Goal: Transaction & Acquisition: Purchase product/service

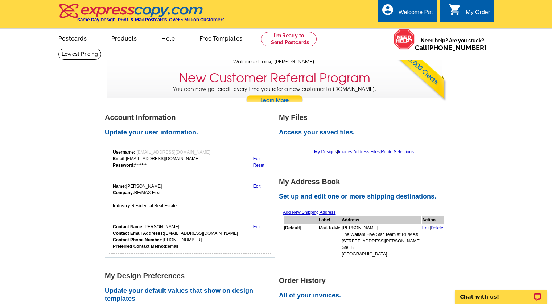
click at [259, 187] on link "Edit" at bounding box center [257, 186] width 8 height 5
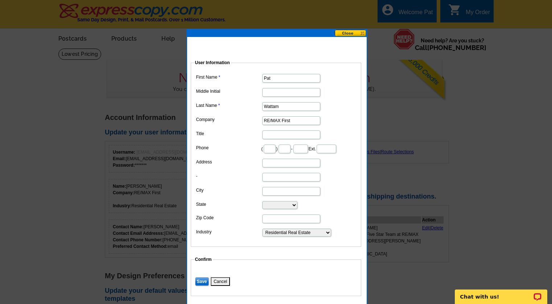
click at [293, 120] on input "RE/MAX First" at bounding box center [291, 120] width 58 height 9
type input "RE/MAX Select"
click at [338, 116] on dd "RE/MAX Select" at bounding box center [275, 120] width 163 height 11
click at [200, 283] on input "Save" at bounding box center [202, 281] width 14 height 9
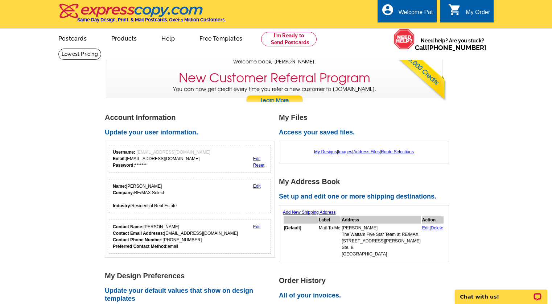
click at [254, 227] on link "Edit" at bounding box center [257, 226] width 8 height 5
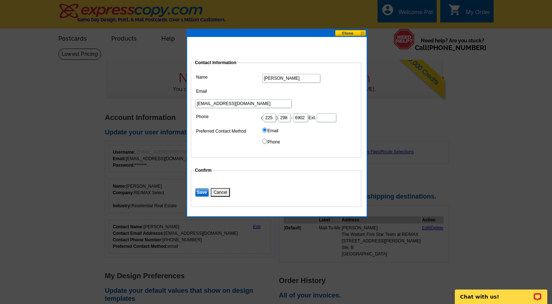
click at [302, 113] on input "6902" at bounding box center [300, 117] width 14 height 9
type input "6900"
click at [201, 188] on input "Save" at bounding box center [202, 192] width 14 height 9
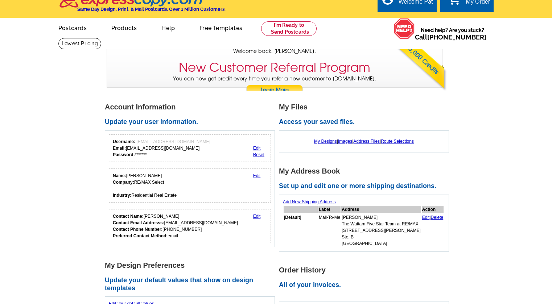
scroll to position [11, 0]
click at [257, 217] on link "Edit" at bounding box center [257, 215] width 8 height 5
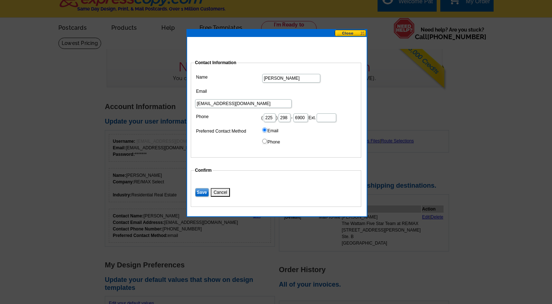
click at [268, 99] on input "Pat@PatWattam.com" at bounding box center [243, 103] width 96 height 9
type input "admin@PatWattam.com"
click at [201, 188] on input "Save" at bounding box center [202, 192] width 14 height 9
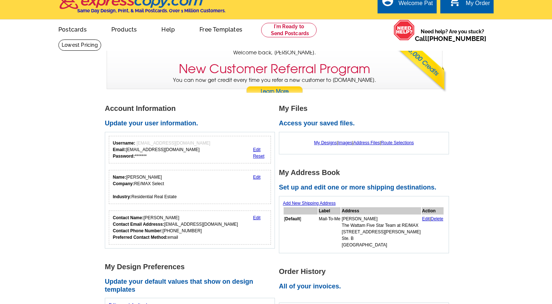
scroll to position [0, 0]
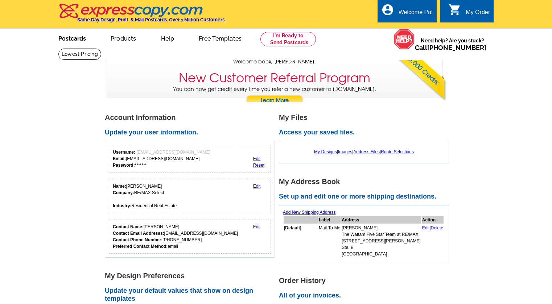
click at [66, 41] on link "Postcards" at bounding box center [72, 37] width 51 height 17
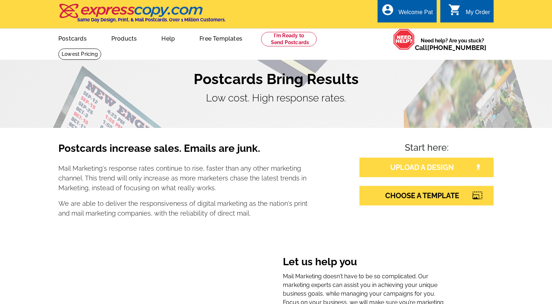
click at [387, 170] on link "UPLOAD A DESIGN" at bounding box center [426, 168] width 134 height 20
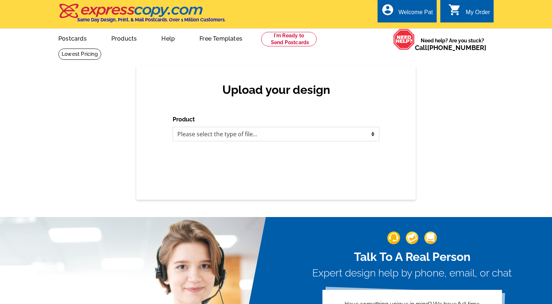
click at [251, 135] on select "Please select the type of file... Postcards Business Cards Letters and flyers G…" at bounding box center [276, 134] width 207 height 14
select select "1"
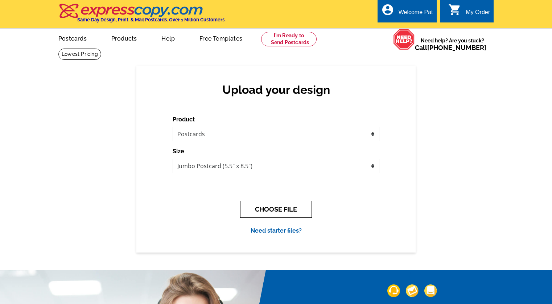
click at [281, 208] on button "CHOOSE FILE" at bounding box center [276, 209] width 72 height 17
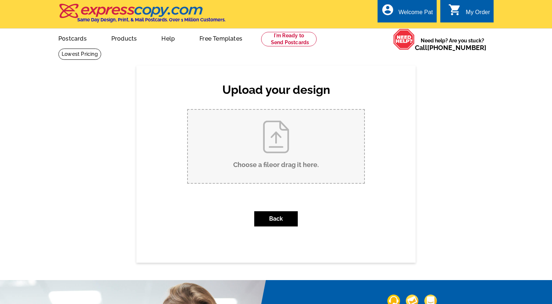
click at [274, 154] on input "Choose a file or drag it here ." at bounding box center [276, 146] width 176 height 73
type input "C:\fakepath\Elderly Parents 2025 - Part 2_Front.jpg"
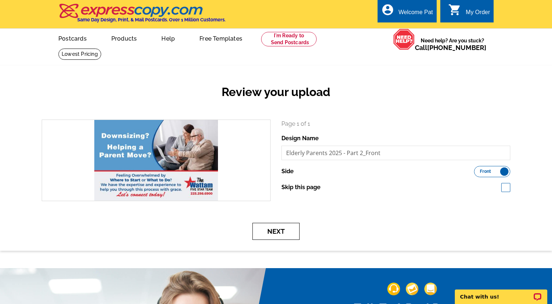
click at [270, 235] on button "Next" at bounding box center [275, 231] width 47 height 17
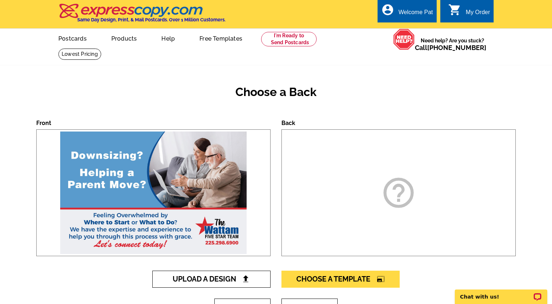
click at [224, 282] on span "Upload A Design" at bounding box center [212, 279] width 78 height 9
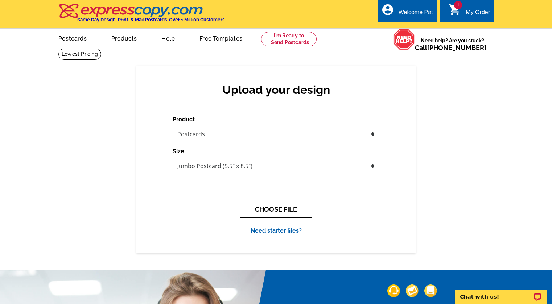
click at [282, 211] on button "CHOOSE FILE" at bounding box center [276, 209] width 72 height 17
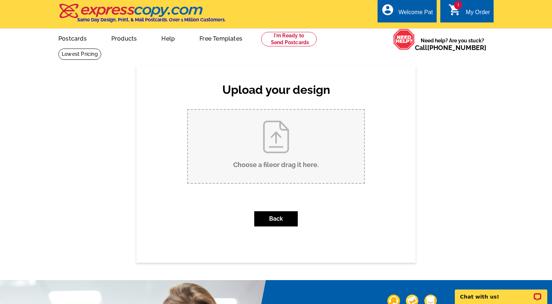
click at [279, 150] on input "Choose a file or drag it here ." at bounding box center [276, 146] width 176 height 73
type input "C:\fakepath\Elderly Parents 2025 - Part 2_Back.jpg"
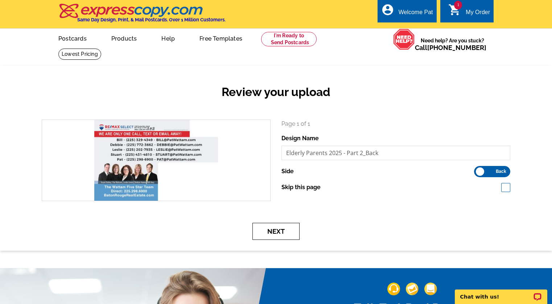
click at [278, 232] on button "Next" at bounding box center [275, 231] width 47 height 17
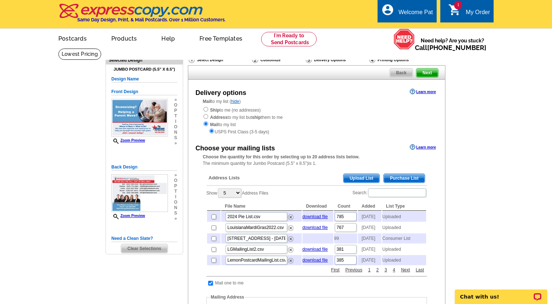
click at [292, 143] on div "Choose your mailing lists Learn more" at bounding box center [316, 146] width 257 height 9
click at [358, 180] on span "Upload List" at bounding box center [361, 178] width 36 height 9
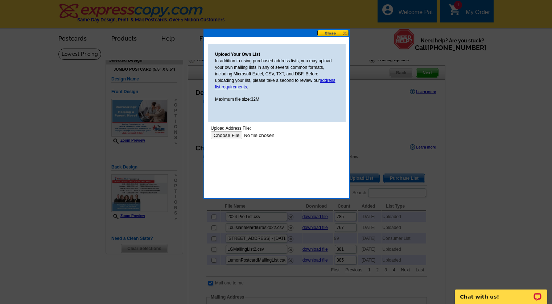
click at [236, 135] on input "file" at bounding box center [257, 136] width 92 height 8
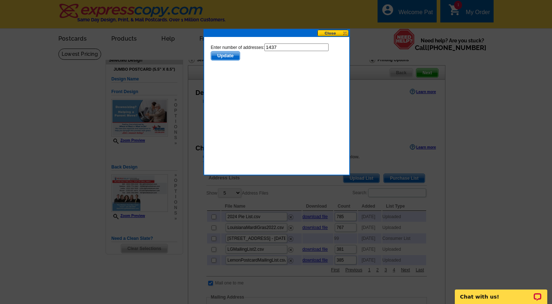
click at [221, 56] on span "Update" at bounding box center [225, 55] width 29 height 9
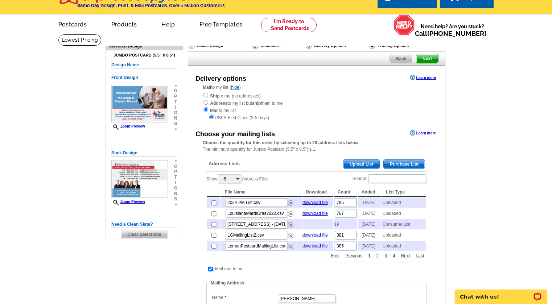
scroll to position [69, 0]
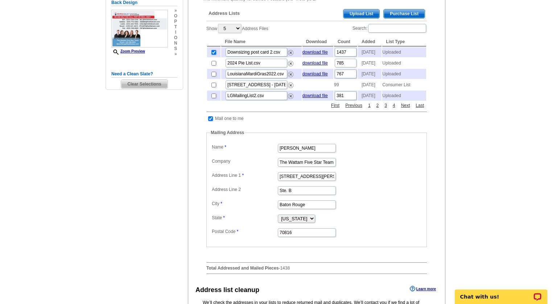
scroll to position [219, 0]
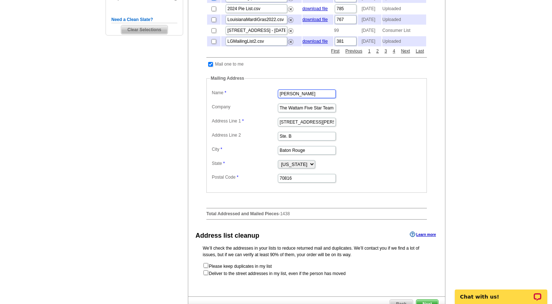
drag, startPoint x: 311, startPoint y: 107, endPoint x: 253, endPoint y: 105, distance: 57.3
click at [253, 105] on dl "Label Mail-To-Me Name Pat Wattam Company The Wattam Five Star Team at RE/MAX Ad…" at bounding box center [316, 136] width 213 height 96
type input "Leslie Green"
click at [403, 113] on dd "The Wattam Five Star Team at RE/MAX" at bounding box center [316, 107] width 213 height 11
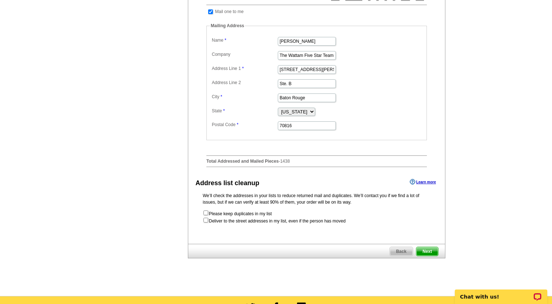
scroll to position [263, 0]
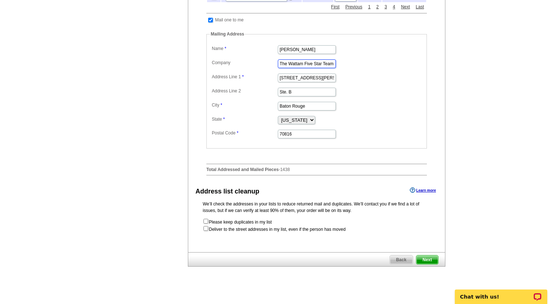
click at [319, 68] on input "The Wattam Five Star Team at RE/MAX" at bounding box center [307, 63] width 58 height 9
click at [359, 69] on dd "The Wattam Five Star Team at RE/MAX" at bounding box center [316, 63] width 213 height 11
click at [429, 264] on span "Next" at bounding box center [427, 260] width 22 height 9
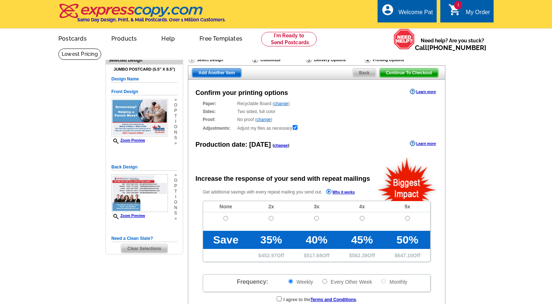
radio input "false"
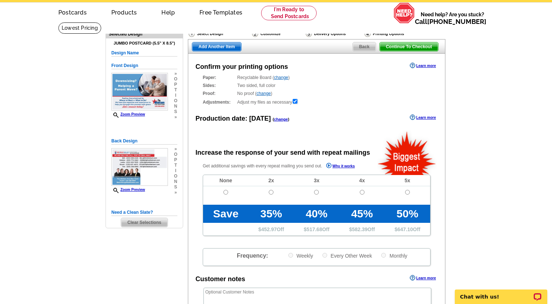
scroll to position [182, 0]
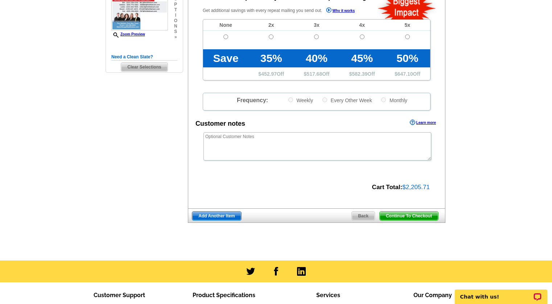
click at [423, 217] on span "Continue To Checkout" at bounding box center [408, 216] width 58 height 9
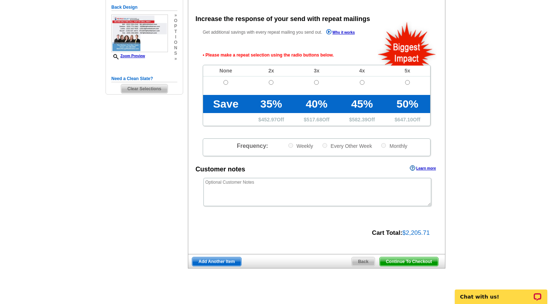
scroll to position [154, 0]
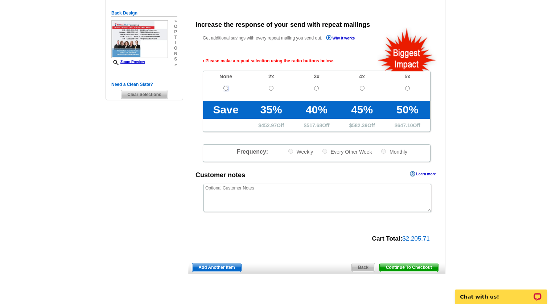
click at [227, 89] on input "radio" at bounding box center [225, 88] width 5 height 5
radio input "true"
click at [399, 270] on span "Continue To Checkout" at bounding box center [408, 267] width 58 height 9
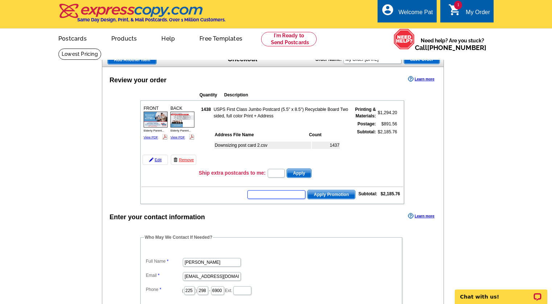
click at [291, 195] on input "text" at bounding box center [276, 194] width 58 height 9
paste input "E3025"
type input "E3025"
click at [340, 196] on span "Apply Promotion" at bounding box center [330, 194] width 47 height 9
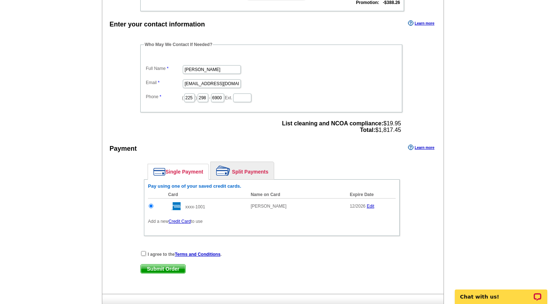
scroll to position [225, 0]
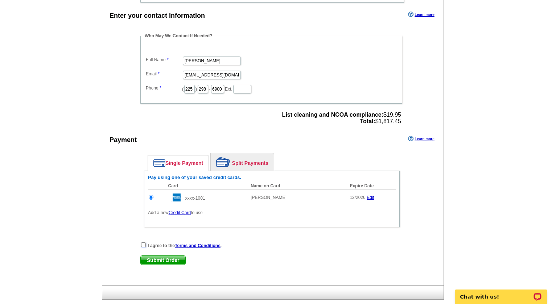
click at [144, 246] on input "checkbox" at bounding box center [143, 244] width 5 height 5
checkbox input "true"
click at [162, 261] on span "Submit Order" at bounding box center [163, 260] width 45 height 9
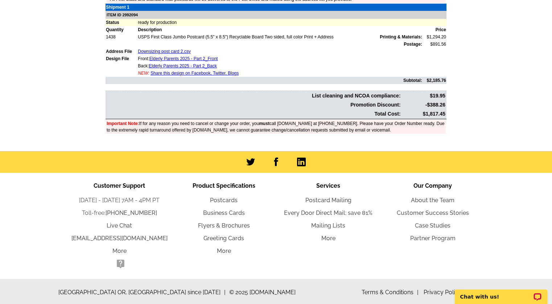
scroll to position [253, 0]
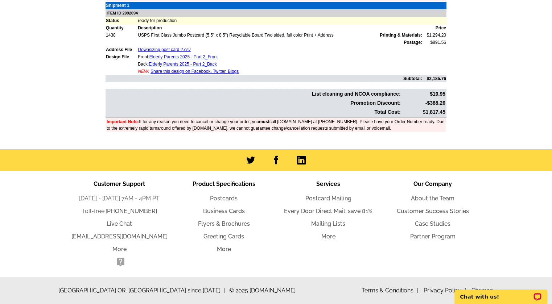
click at [31, 27] on main "Order Number: 1473441 Download Invoice | Print Invoice Order Name My Order [DAT…" at bounding box center [276, 25] width 552 height 248
